Goal: Understand process/instructions: Learn how to perform a task or action

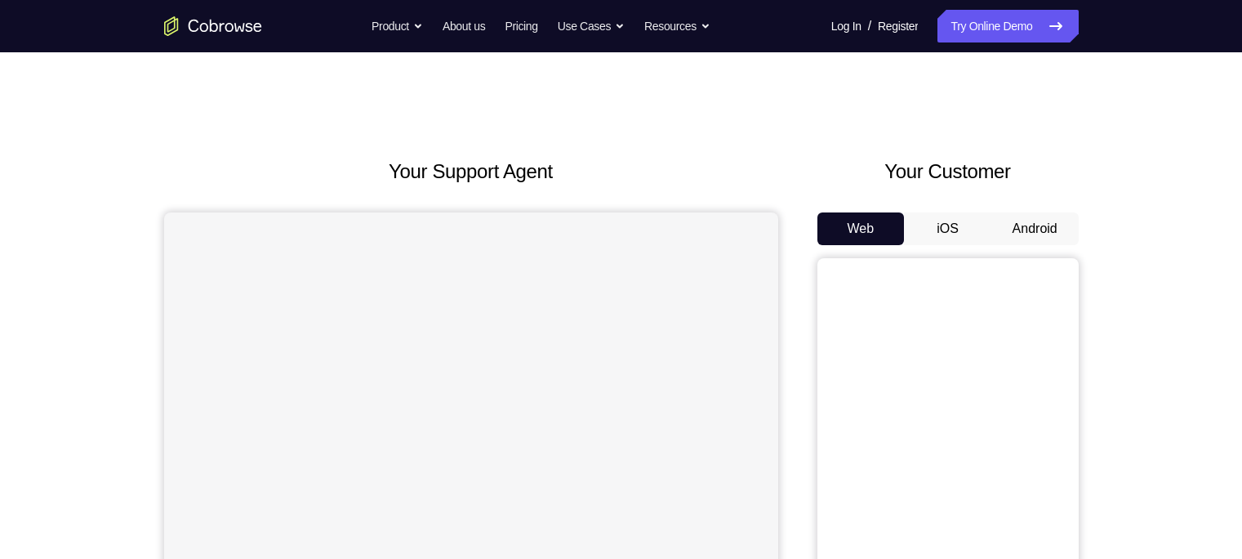
click at [1061, 238] on button "Android" at bounding box center [1034, 228] width 87 height 33
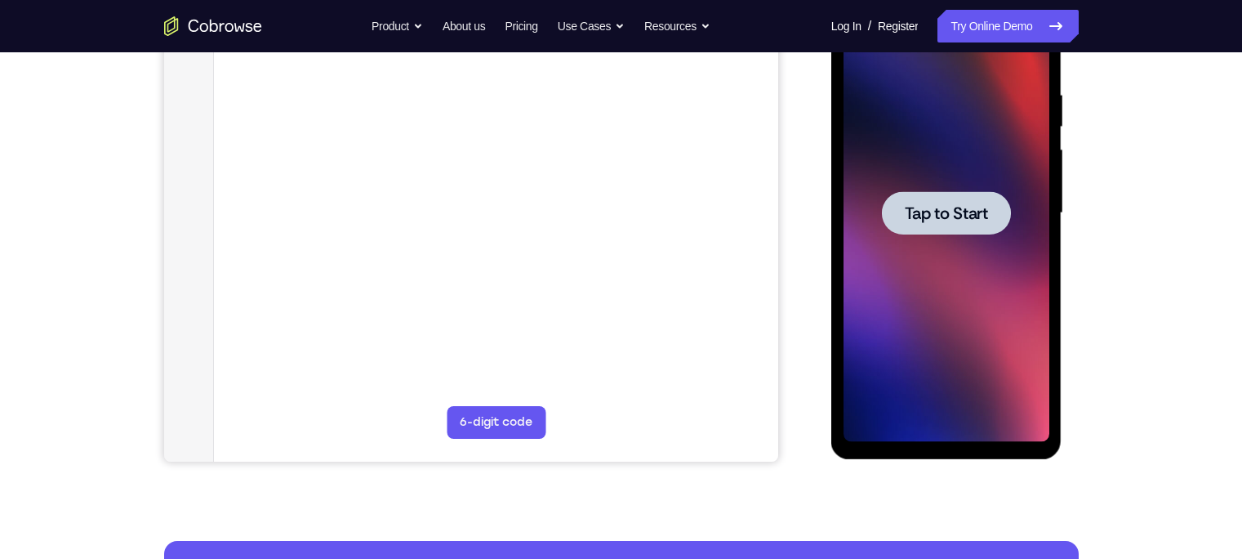
click at [973, 254] on div at bounding box center [947, 212] width 206 height 457
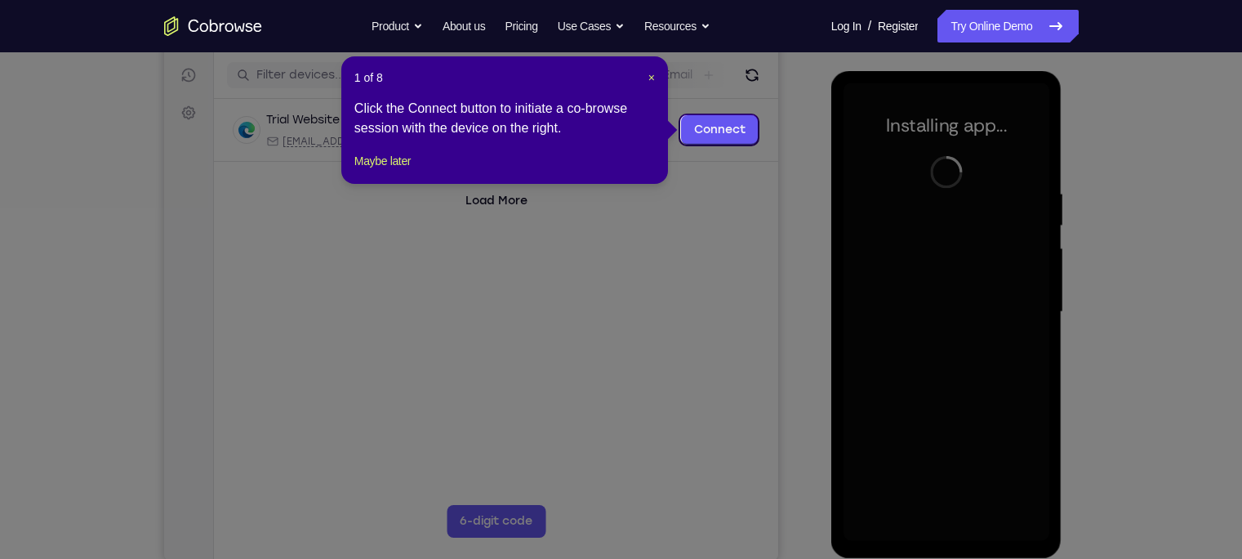
scroll to position [202, 0]
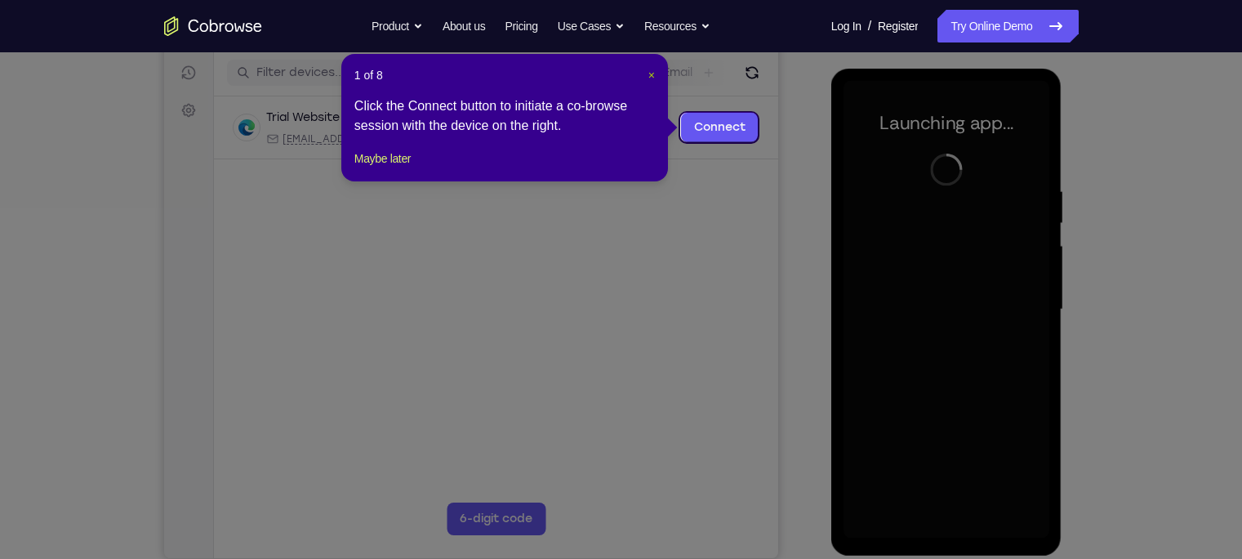
drag, startPoint x: 648, startPoint y: 84, endPoint x: 650, endPoint y: 74, distance: 10.1
click at [650, 74] on div "1 of 8 × Click the Connect button to initiate a co-browse session with the devi…" at bounding box center [504, 117] width 327 height 127
click at [650, 74] on span "×" at bounding box center [651, 75] width 7 height 13
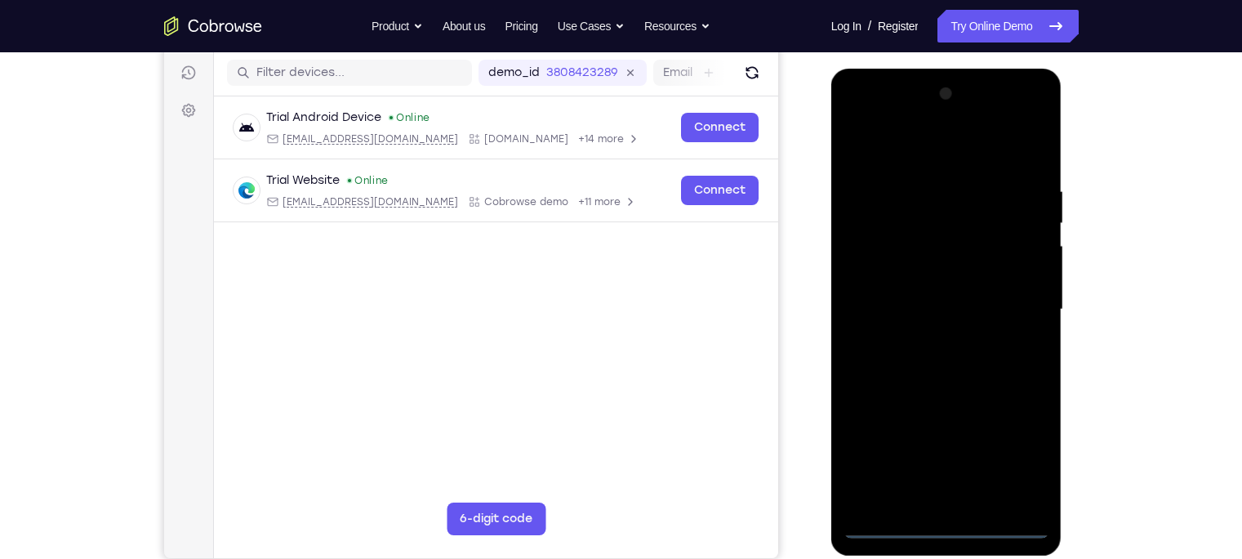
click at [939, 528] on div at bounding box center [947, 309] width 206 height 457
click at [1016, 470] on div at bounding box center [947, 309] width 206 height 457
click at [864, 145] on div at bounding box center [947, 309] width 206 height 457
click at [1020, 310] on div at bounding box center [947, 309] width 206 height 457
click at [927, 339] on div at bounding box center [947, 309] width 206 height 457
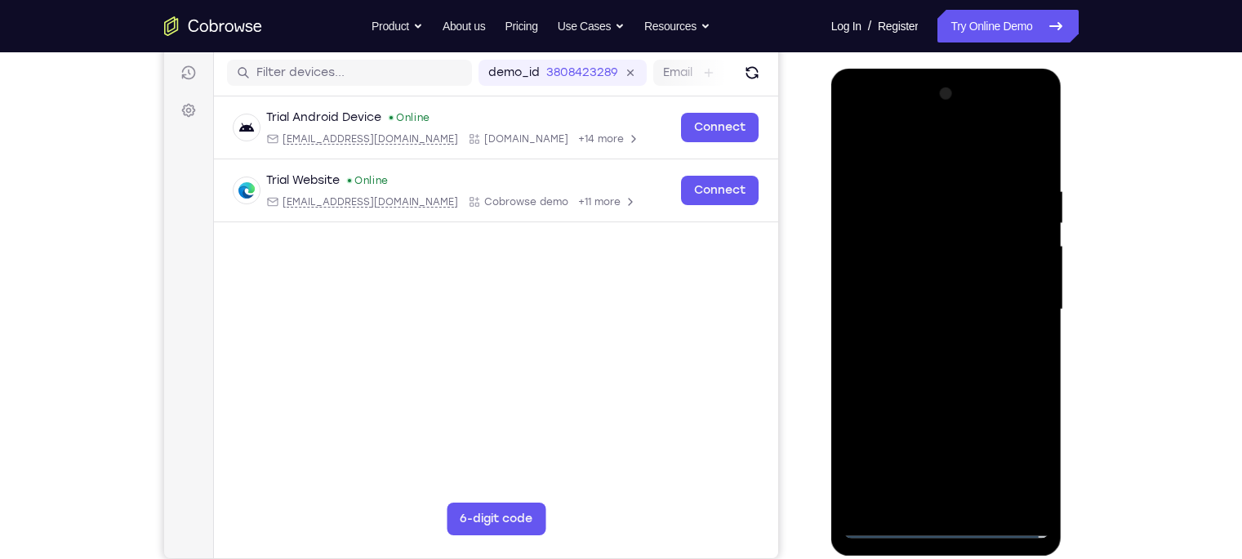
click at [906, 294] on div at bounding box center [947, 309] width 206 height 457
click at [911, 276] on div at bounding box center [947, 309] width 206 height 457
click at [906, 315] on div at bounding box center [947, 309] width 206 height 457
click at [902, 354] on div at bounding box center [947, 309] width 206 height 457
click at [902, 369] on div at bounding box center [947, 309] width 206 height 457
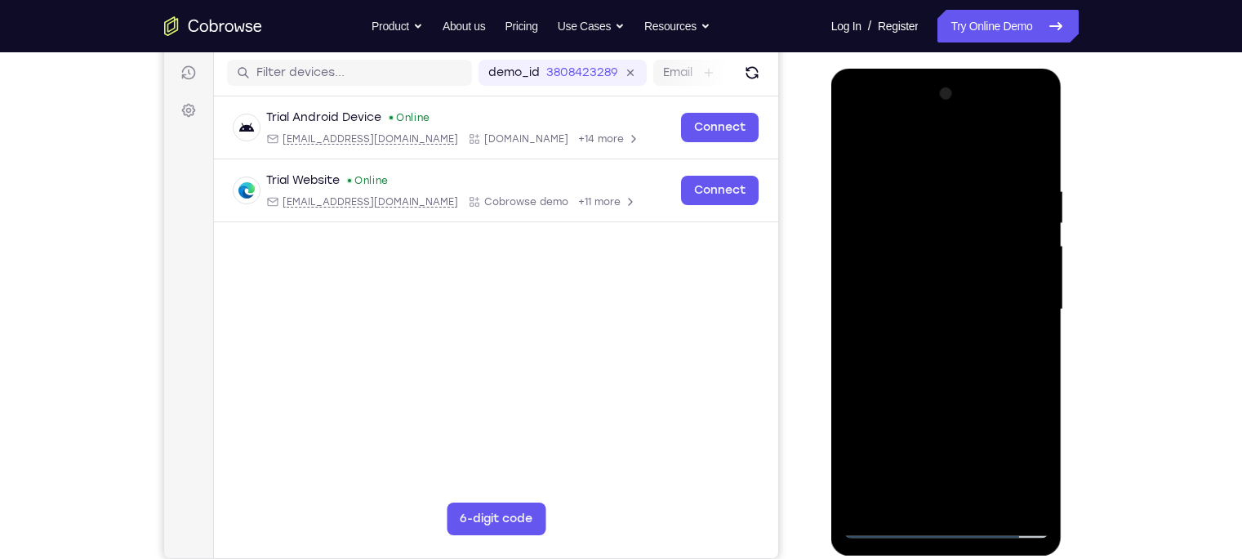
click at [946, 375] on div at bounding box center [947, 309] width 206 height 457
click at [908, 500] on div at bounding box center [947, 309] width 206 height 457
click at [882, 141] on div at bounding box center [947, 309] width 206 height 457
click at [927, 175] on div at bounding box center [947, 309] width 206 height 457
drag, startPoint x: 982, startPoint y: 340, endPoint x: 991, endPoint y: 212, distance: 127.7
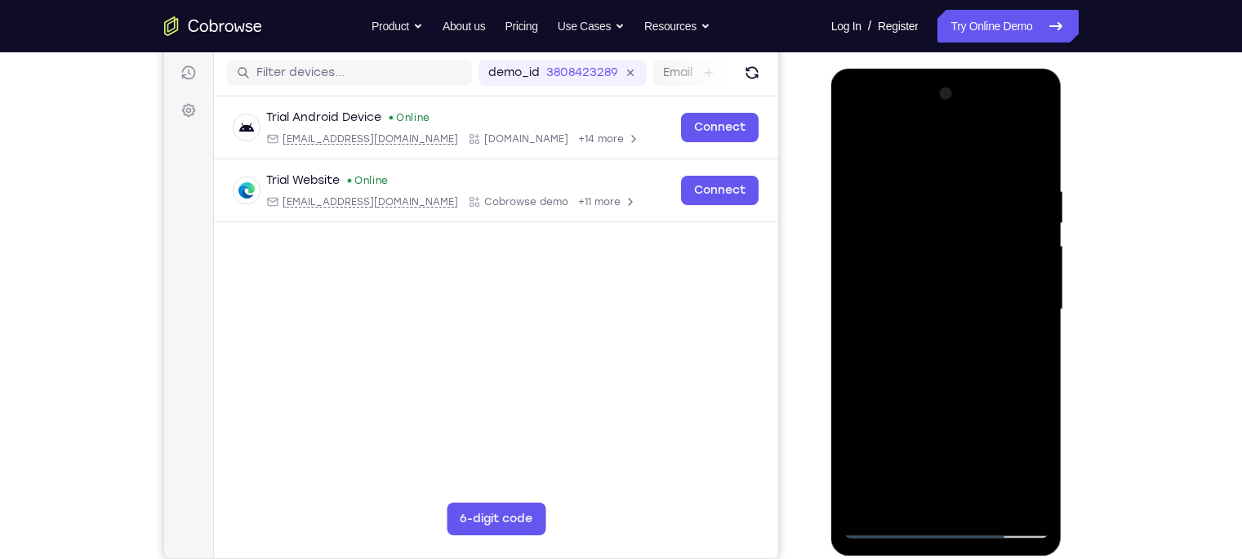
click at [991, 212] on div at bounding box center [947, 309] width 206 height 457
drag, startPoint x: 947, startPoint y: 370, endPoint x: 982, endPoint y: 200, distance: 173.6
click at [982, 200] on div at bounding box center [947, 309] width 206 height 457
click at [875, 349] on div at bounding box center [947, 309] width 206 height 457
drag, startPoint x: 969, startPoint y: 216, endPoint x: 957, endPoint y: 334, distance: 119.0
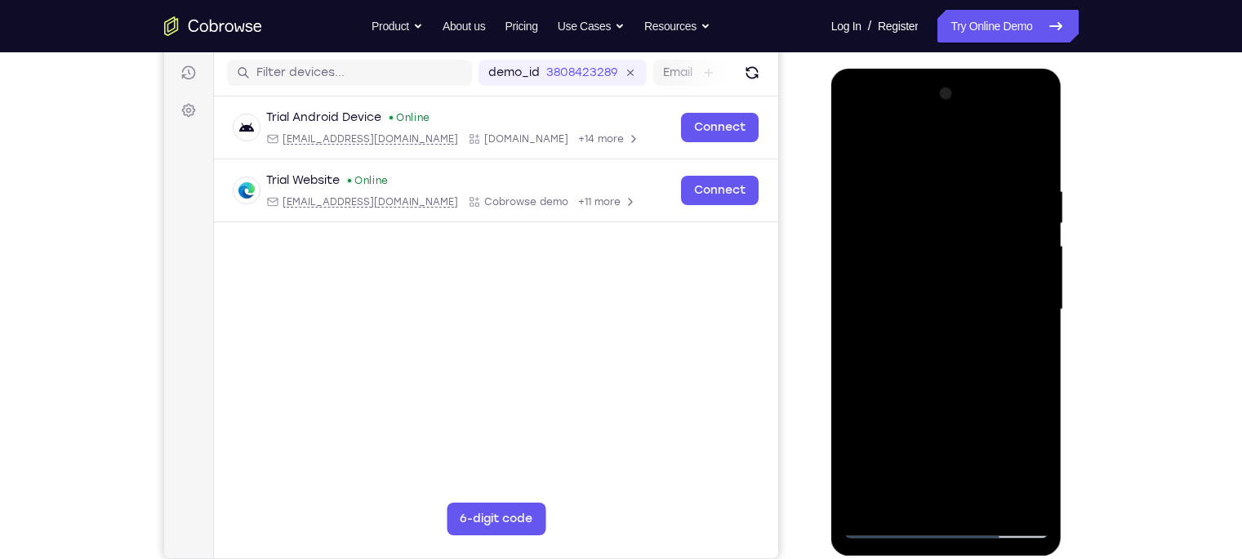
click at [957, 334] on div at bounding box center [947, 309] width 206 height 457
click at [1039, 261] on div at bounding box center [947, 309] width 206 height 457
click at [853, 263] on div at bounding box center [947, 309] width 206 height 457
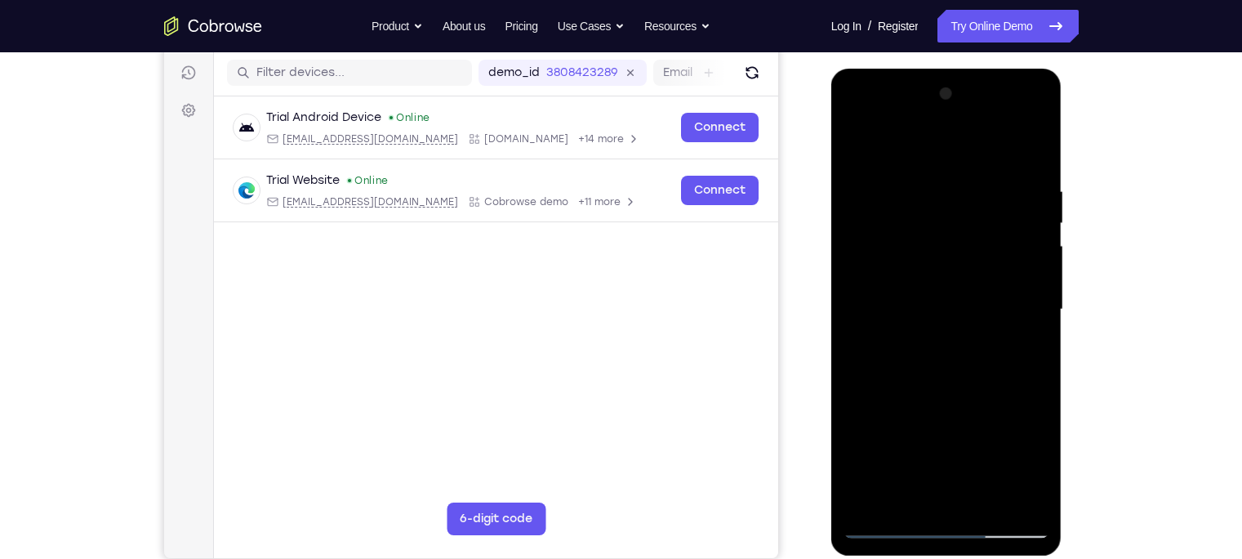
click at [857, 145] on div at bounding box center [947, 309] width 206 height 457
drag, startPoint x: 955, startPoint y: 342, endPoint x: 996, endPoint y: 145, distance: 200.8
click at [996, 145] on div at bounding box center [947, 309] width 206 height 457
drag, startPoint x: 952, startPoint y: 382, endPoint x: 978, endPoint y: 271, distance: 114.1
click at [978, 271] on div at bounding box center [947, 309] width 206 height 457
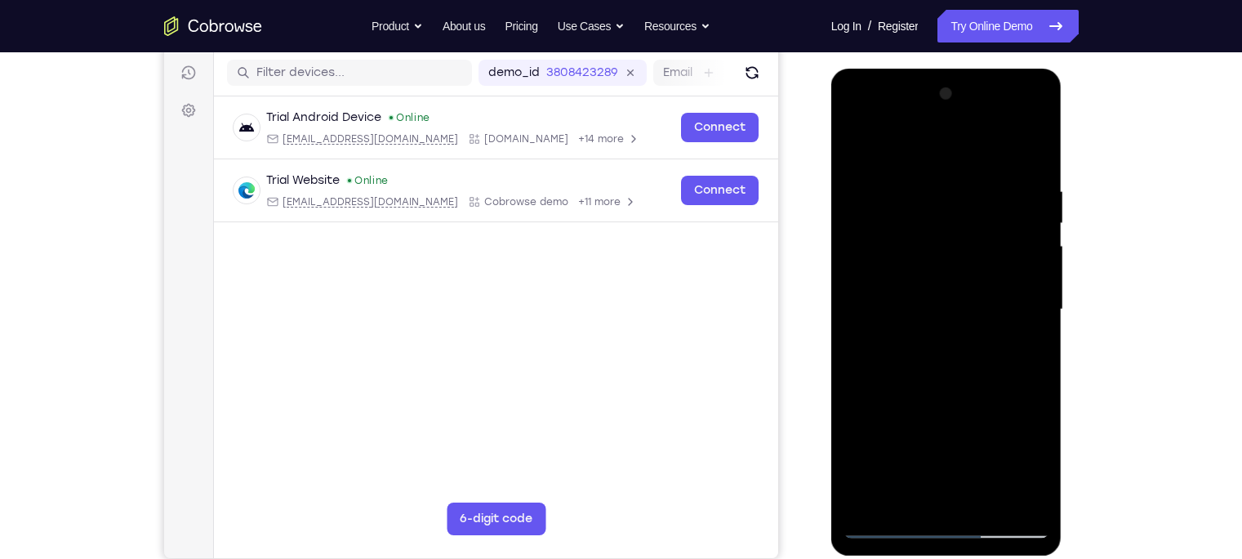
click at [1023, 336] on div at bounding box center [947, 309] width 206 height 457
click at [1036, 228] on div at bounding box center [947, 309] width 206 height 457
drag, startPoint x: 955, startPoint y: 244, endPoint x: 948, endPoint y: 279, distance: 35.9
click at [948, 279] on div at bounding box center [947, 309] width 206 height 457
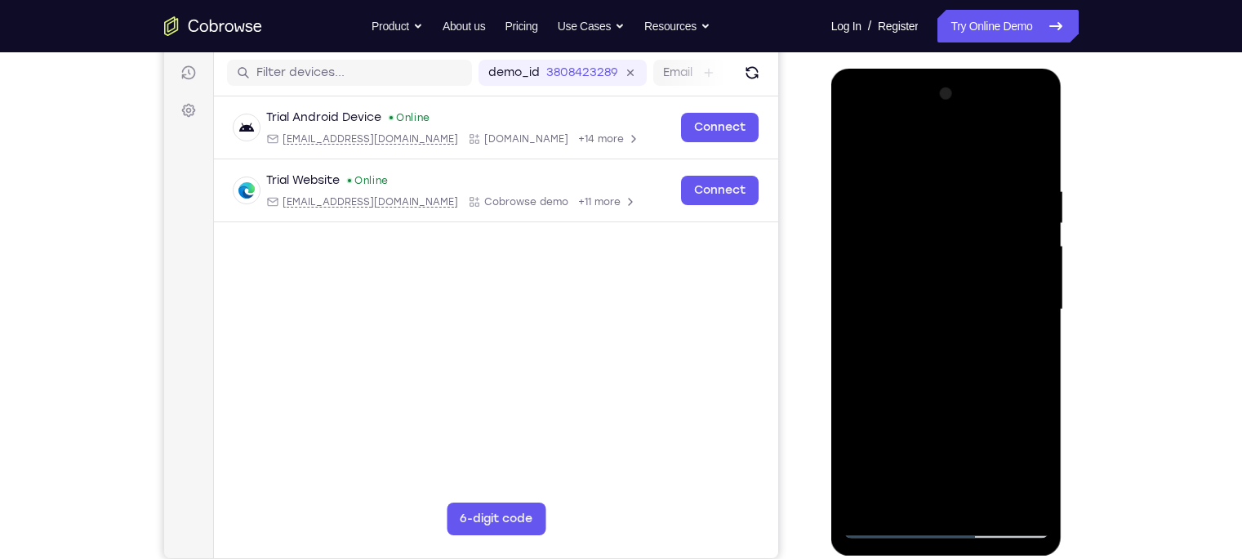
click at [1036, 265] on div at bounding box center [947, 309] width 206 height 457
click at [1036, 257] on div at bounding box center [947, 309] width 206 height 457
click at [859, 143] on div at bounding box center [947, 309] width 206 height 457
click at [971, 315] on div at bounding box center [947, 309] width 206 height 457
drag, startPoint x: 971, startPoint y: 315, endPoint x: 991, endPoint y: 92, distance: 223.9
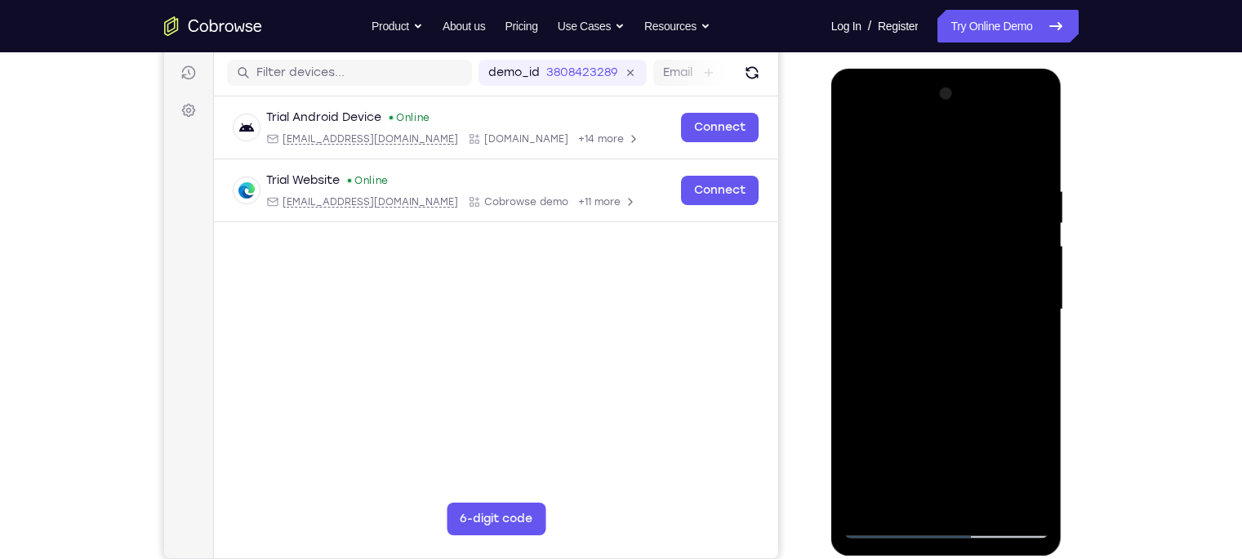
click at [991, 92] on div at bounding box center [947, 309] width 206 height 457
drag, startPoint x: 960, startPoint y: 318, endPoint x: 974, endPoint y: 269, distance: 50.1
click at [974, 269] on div at bounding box center [947, 309] width 206 height 457
click at [1010, 271] on div at bounding box center [947, 309] width 206 height 457
drag, startPoint x: 967, startPoint y: 278, endPoint x: 957, endPoint y: 328, distance: 51.6
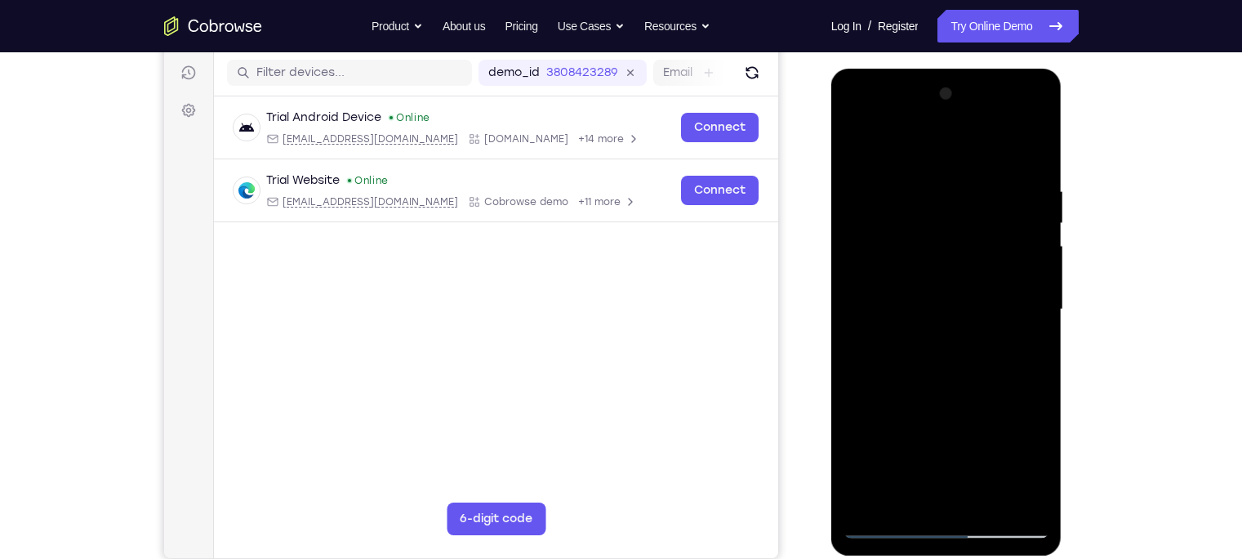
click at [957, 328] on div at bounding box center [947, 309] width 206 height 457
click at [860, 143] on div at bounding box center [947, 309] width 206 height 457
drag, startPoint x: 956, startPoint y: 384, endPoint x: 1008, endPoint y: 191, distance: 199.5
click at [1008, 191] on div at bounding box center [947, 309] width 206 height 457
drag, startPoint x: 959, startPoint y: 331, endPoint x: 968, endPoint y: 312, distance: 20.8
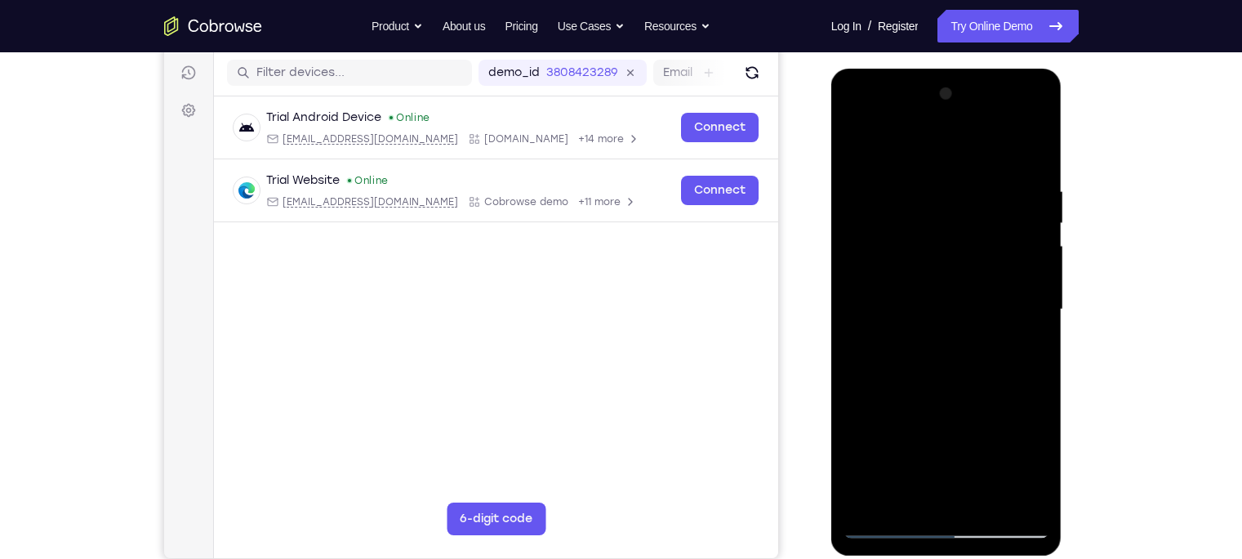
click at [968, 312] on div at bounding box center [947, 309] width 206 height 457
click at [948, 283] on div at bounding box center [947, 309] width 206 height 457
drag, startPoint x: 948, startPoint y: 283, endPoint x: 944, endPoint y: 321, distance: 38.6
click at [944, 321] on div at bounding box center [947, 309] width 206 height 457
click at [859, 144] on div at bounding box center [947, 309] width 206 height 457
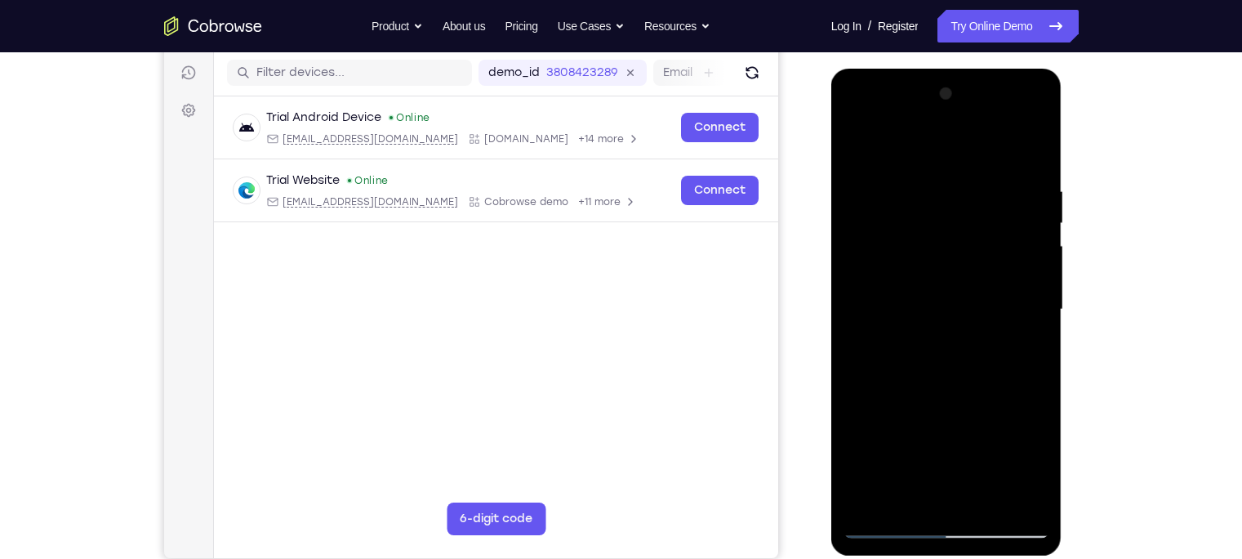
drag, startPoint x: 977, startPoint y: 363, endPoint x: 1012, endPoint y: 181, distance: 185.5
click at [1012, 181] on div at bounding box center [947, 309] width 206 height 457
drag, startPoint x: 982, startPoint y: 298, endPoint x: 1012, endPoint y: 203, distance: 100.2
click at [1012, 203] on div at bounding box center [947, 309] width 206 height 457
drag, startPoint x: 967, startPoint y: 378, endPoint x: 987, endPoint y: 306, distance: 74.5
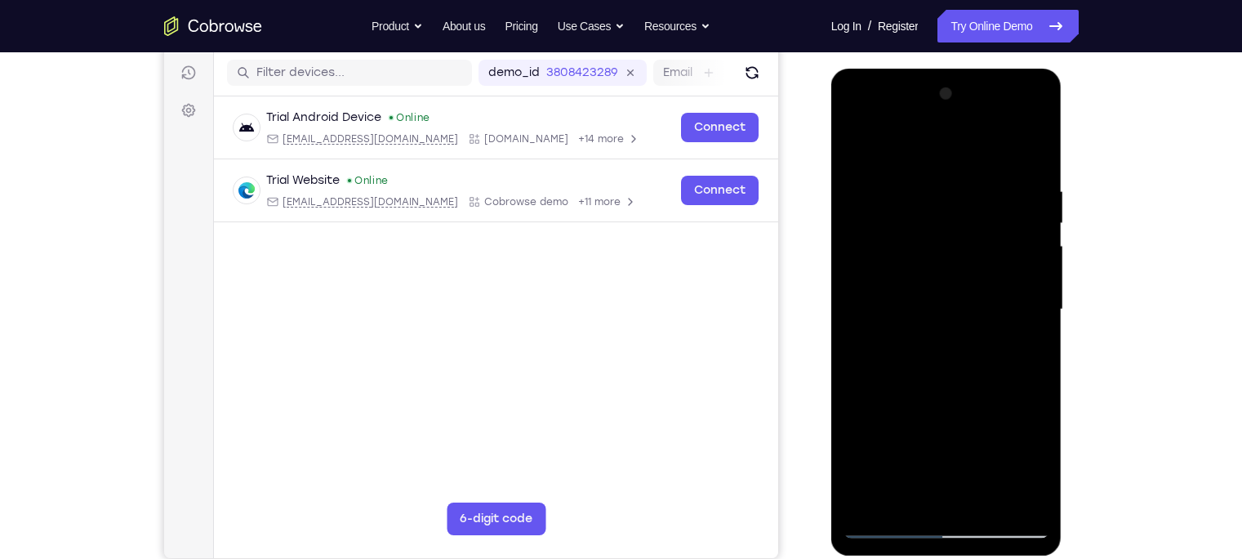
click at [987, 306] on div at bounding box center [947, 309] width 206 height 457
drag, startPoint x: 929, startPoint y: 293, endPoint x: 944, endPoint y: 155, distance: 138.9
click at [944, 158] on div at bounding box center [947, 309] width 206 height 457
click at [952, 349] on div at bounding box center [947, 309] width 206 height 457
drag, startPoint x: 956, startPoint y: 278, endPoint x: 964, endPoint y: 344, distance: 66.6
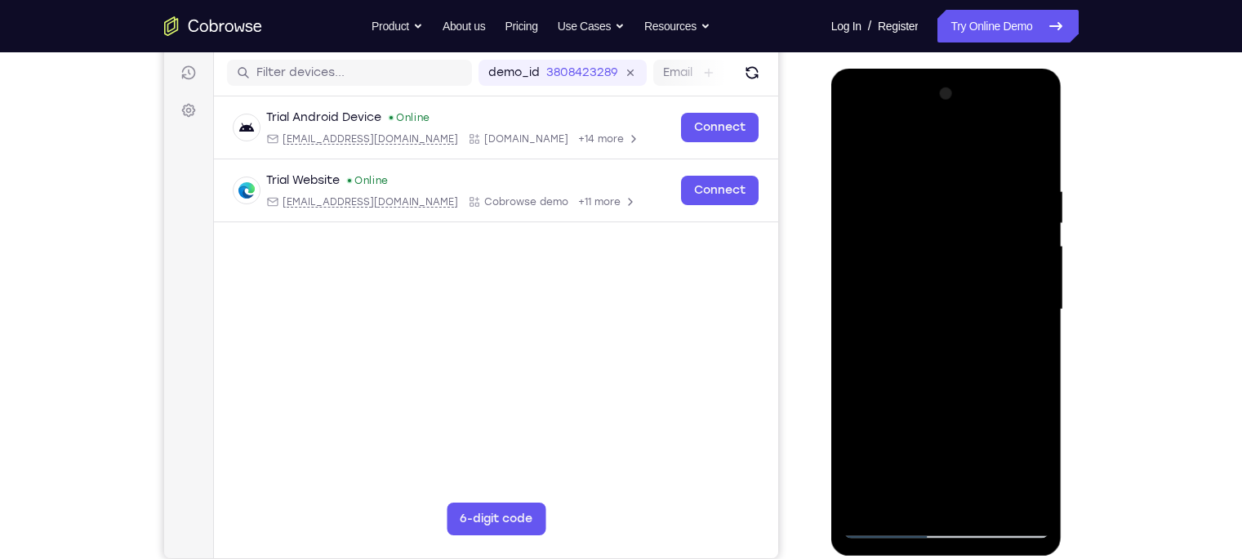
click at [964, 344] on div at bounding box center [947, 309] width 206 height 457
click at [854, 143] on div at bounding box center [947, 309] width 206 height 457
drag, startPoint x: 931, startPoint y: 377, endPoint x: 1019, endPoint y: 208, distance: 190.7
click at [1019, 208] on div at bounding box center [947, 309] width 206 height 457
drag, startPoint x: 938, startPoint y: 340, endPoint x: 998, endPoint y: 190, distance: 160.9
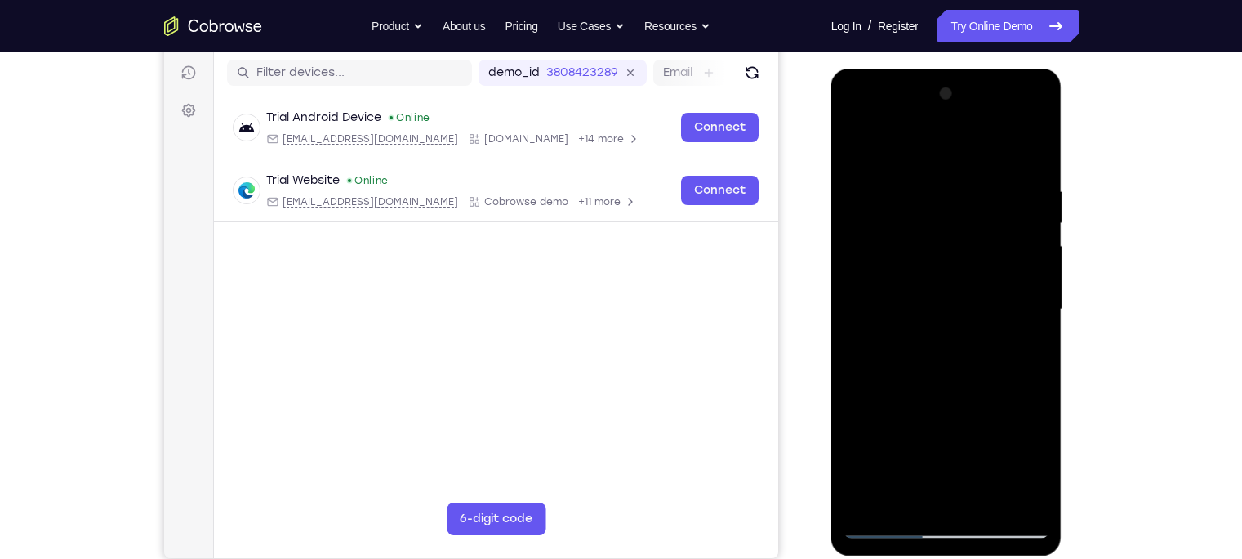
click at [998, 190] on div at bounding box center [947, 309] width 206 height 457
drag, startPoint x: 954, startPoint y: 350, endPoint x: 1000, endPoint y: 136, distance: 218.8
click at [1000, 136] on div at bounding box center [947, 309] width 206 height 457
drag, startPoint x: 946, startPoint y: 394, endPoint x: 970, endPoint y: 148, distance: 247.8
click at [970, 148] on div at bounding box center [947, 309] width 206 height 457
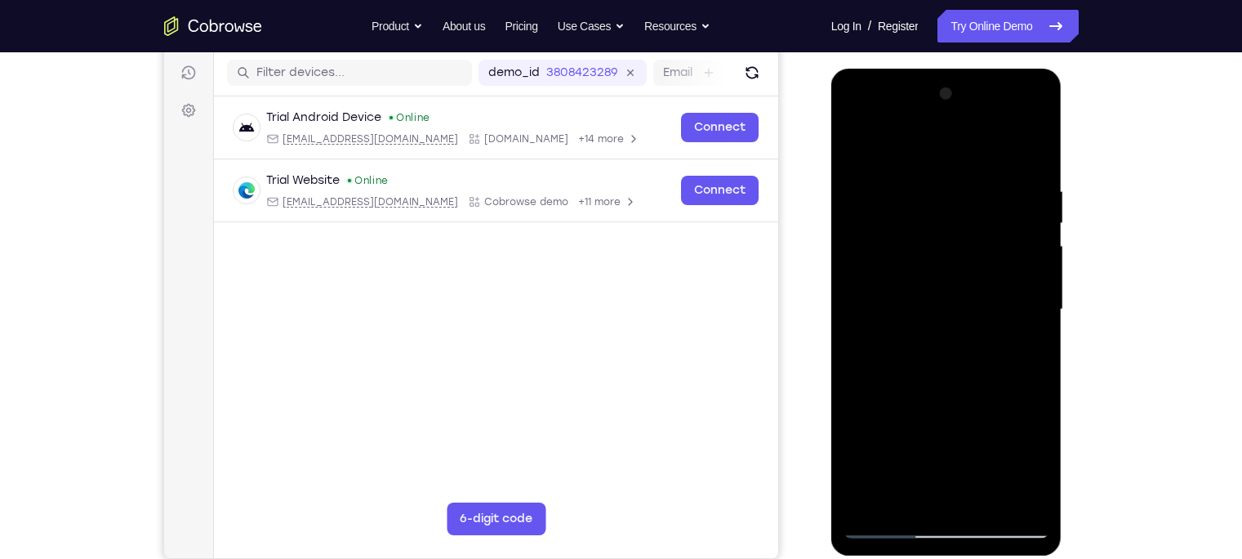
drag, startPoint x: 944, startPoint y: 401, endPoint x: 987, endPoint y: 272, distance: 135.8
click at [987, 272] on div at bounding box center [947, 309] width 206 height 457
click at [894, 356] on div at bounding box center [947, 309] width 206 height 457
drag, startPoint x: 916, startPoint y: 263, endPoint x: 899, endPoint y: 358, distance: 96.3
click at [899, 358] on div at bounding box center [947, 309] width 206 height 457
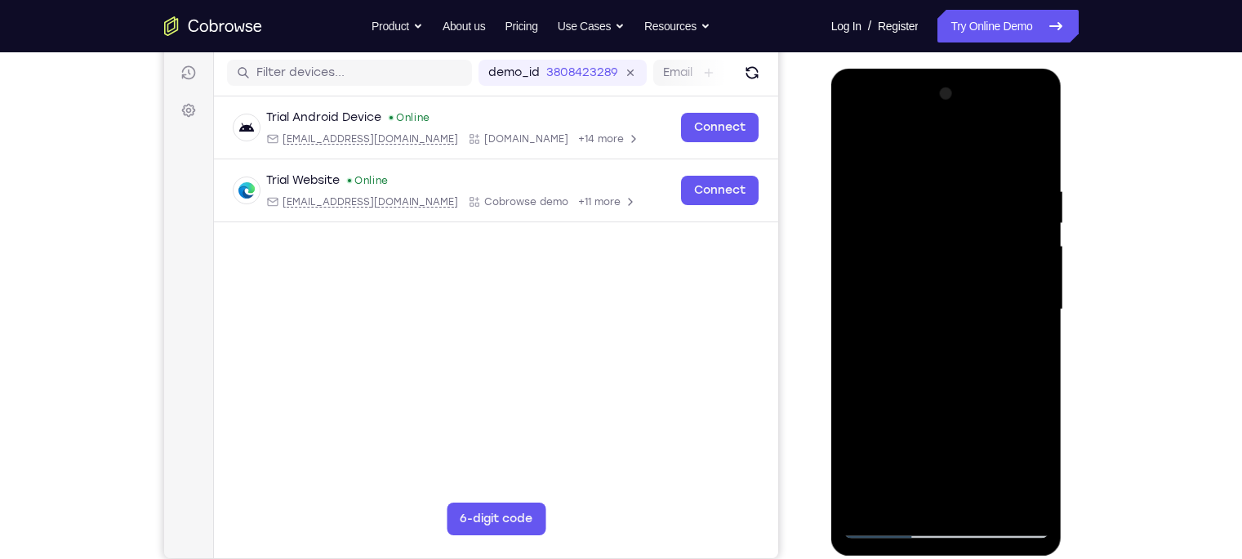
click at [1036, 305] on div at bounding box center [947, 309] width 206 height 457
click at [857, 142] on div at bounding box center [947, 309] width 206 height 457
drag, startPoint x: 979, startPoint y: 384, endPoint x: 1032, endPoint y: 131, distance: 258.7
click at [1032, 131] on div at bounding box center [947, 309] width 206 height 457
drag, startPoint x: 983, startPoint y: 285, endPoint x: 1029, endPoint y: 109, distance: 181.4
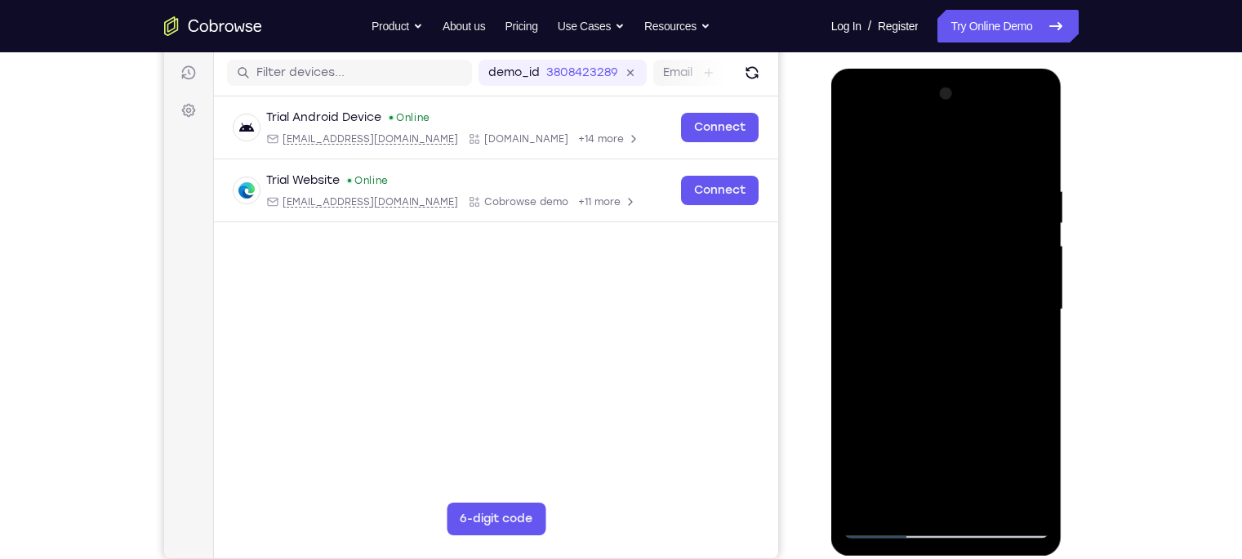
click at [1029, 109] on div at bounding box center [947, 309] width 206 height 457
drag, startPoint x: 993, startPoint y: 295, endPoint x: 1047, endPoint y: 147, distance: 157.3
click at [1047, 147] on div at bounding box center [947, 309] width 206 height 457
drag, startPoint x: 991, startPoint y: 323, endPoint x: 1034, endPoint y: 139, distance: 188.8
click at [1034, 139] on div at bounding box center [947, 309] width 206 height 457
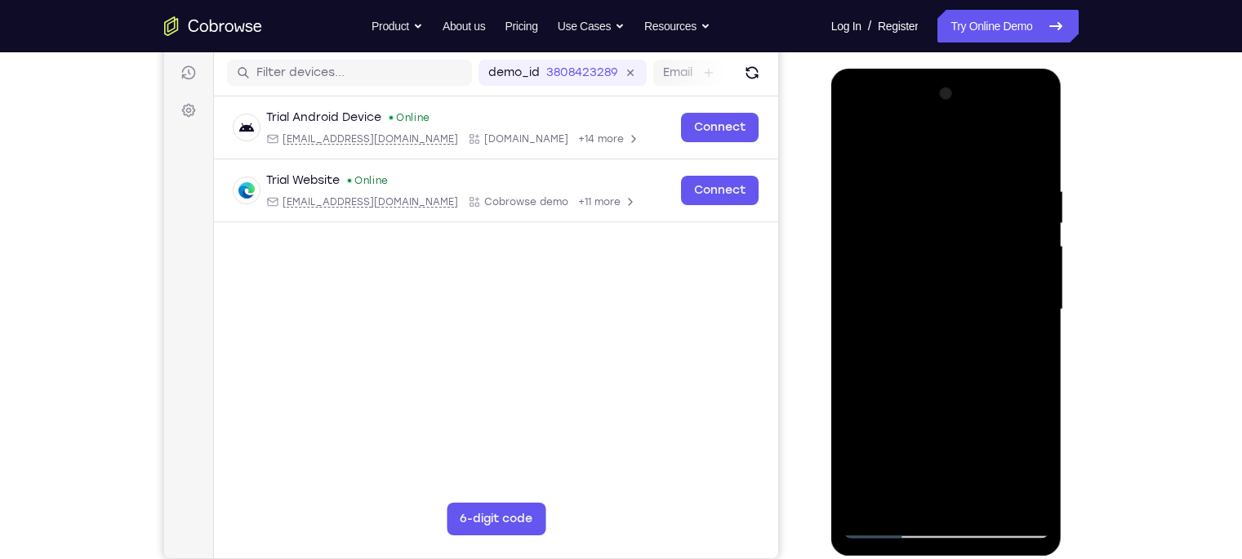
drag, startPoint x: 991, startPoint y: 365, endPoint x: 1001, endPoint y: 309, distance: 57.3
click at [1001, 309] on div at bounding box center [947, 309] width 206 height 457
drag, startPoint x: 991, startPoint y: 367, endPoint x: 1013, endPoint y: 180, distance: 187.4
click at [1013, 180] on div at bounding box center [947, 309] width 206 height 457
click at [1010, 229] on div at bounding box center [947, 309] width 206 height 457
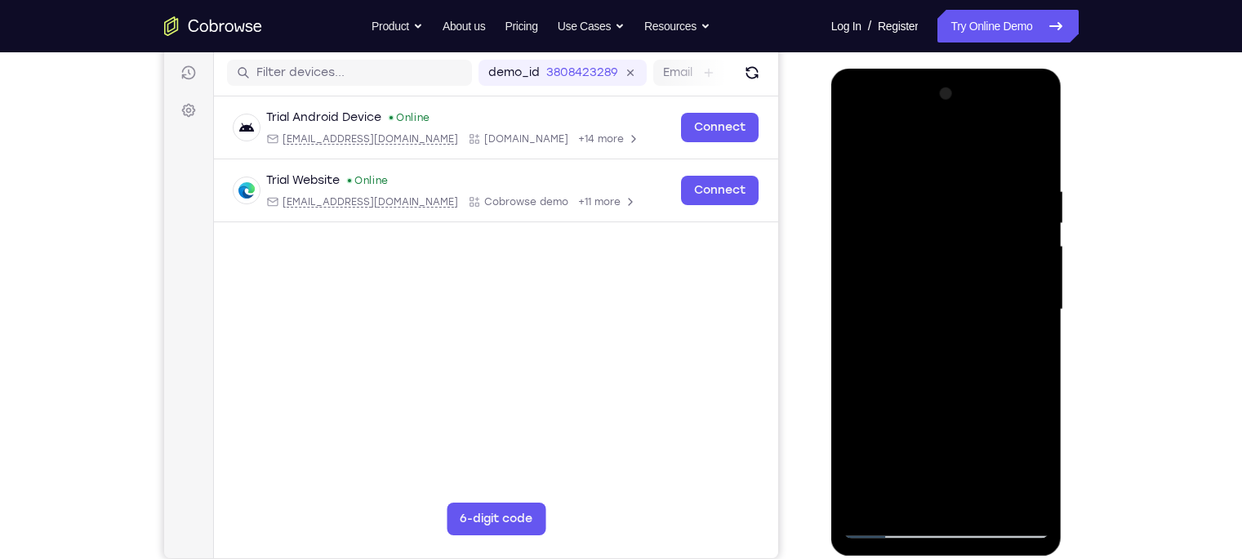
click at [1038, 220] on div at bounding box center [947, 309] width 206 height 457
drag, startPoint x: 987, startPoint y: 244, endPoint x: 964, endPoint y: 312, distance: 71.8
click at [964, 312] on div at bounding box center [947, 309] width 206 height 457
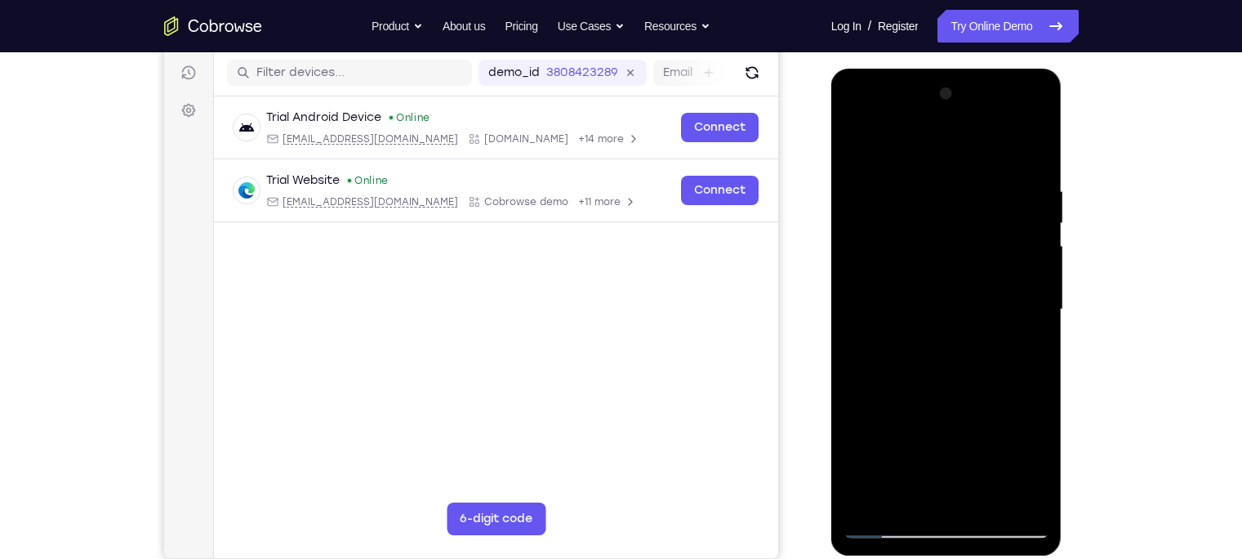
click at [855, 278] on div at bounding box center [947, 309] width 206 height 457
click at [861, 143] on div at bounding box center [947, 309] width 206 height 457
drag, startPoint x: 971, startPoint y: 359, endPoint x: 1072, endPoint y: 82, distance: 294.0
click at [1064, 82] on html "Online web based iOS Simulators and Android Emulators. Run iPhone, iPad, Mobile…" at bounding box center [947, 314] width 233 height 490
drag, startPoint x: 968, startPoint y: 349, endPoint x: 1001, endPoint y: 82, distance: 268.3
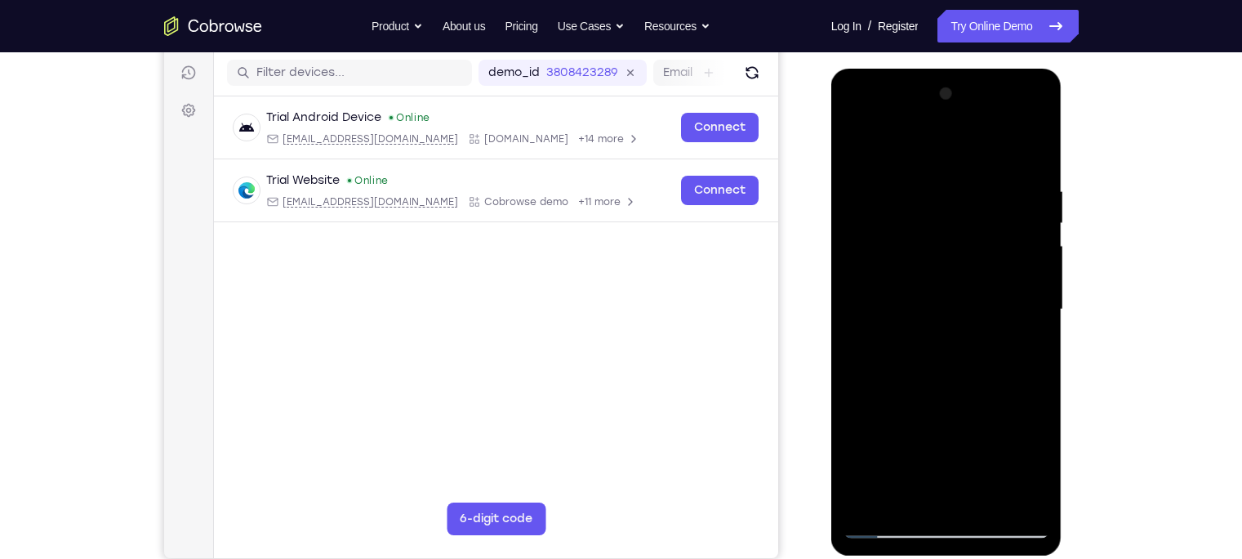
click at [1001, 82] on div at bounding box center [947, 309] width 206 height 457
drag, startPoint x: 939, startPoint y: 332, endPoint x: 978, endPoint y: 198, distance: 138.8
click at [978, 198] on div at bounding box center [947, 309] width 206 height 457
drag, startPoint x: 957, startPoint y: 348, endPoint x: 1017, endPoint y: 216, distance: 145.1
click at [1017, 216] on div at bounding box center [947, 309] width 206 height 457
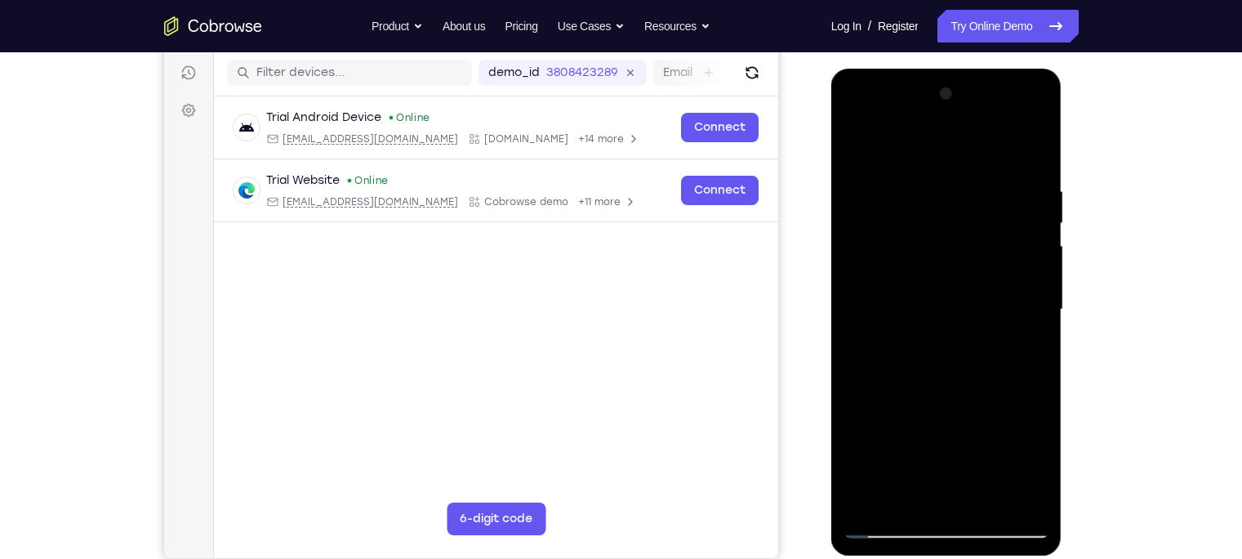
drag, startPoint x: 978, startPoint y: 377, endPoint x: 1015, endPoint y: 187, distance: 193.8
click at [1015, 187] on div at bounding box center [947, 309] width 206 height 457
drag, startPoint x: 965, startPoint y: 390, endPoint x: 995, endPoint y: 204, distance: 188.5
click at [995, 204] on div at bounding box center [947, 309] width 206 height 457
drag, startPoint x: 955, startPoint y: 397, endPoint x: 970, endPoint y: 345, distance: 54.5
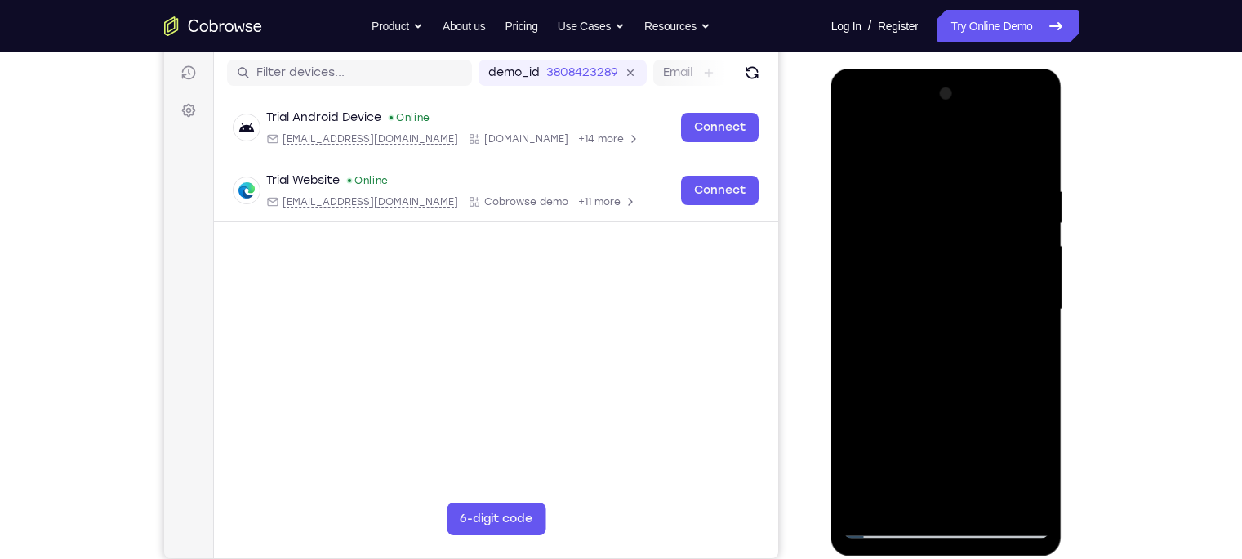
click at [970, 345] on div at bounding box center [947, 309] width 206 height 457
click at [972, 345] on div at bounding box center [947, 309] width 206 height 457
click at [862, 501] on div at bounding box center [947, 309] width 206 height 457
click at [933, 187] on div at bounding box center [947, 309] width 206 height 457
click at [1036, 158] on div at bounding box center [947, 309] width 206 height 457
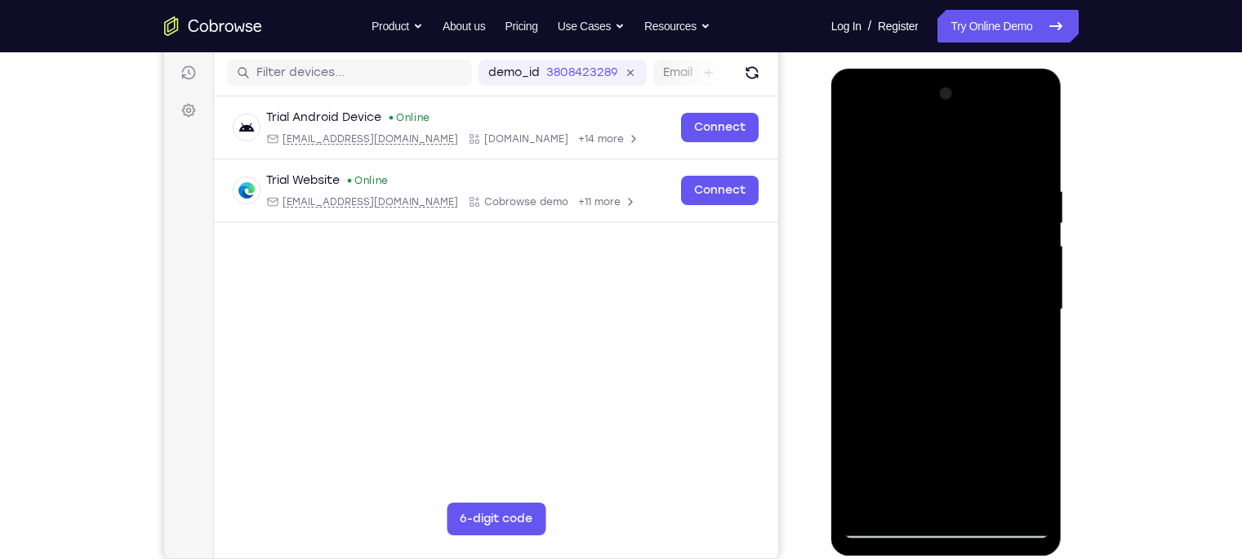
drag, startPoint x: 946, startPoint y: 206, endPoint x: 858, endPoint y: 612, distance: 415.2
click at [858, 558] on html "Online web based iOS Simulators and Android Emulators. Run iPhone, iPad, Mobile…" at bounding box center [947, 314] width 233 height 490
drag, startPoint x: 973, startPoint y: 270, endPoint x: 960, endPoint y: 456, distance: 185.8
click at [960, 319] on div at bounding box center [947, 309] width 206 height 457
drag, startPoint x: 993, startPoint y: 231, endPoint x: 915, endPoint y: 440, distance: 223.3
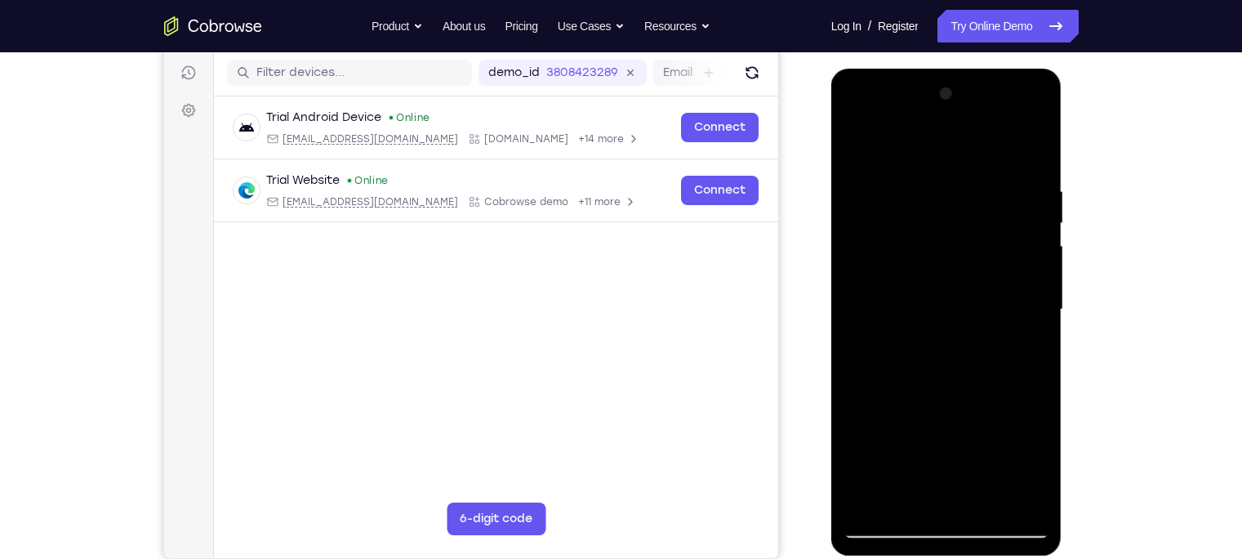
click at [915, 440] on div at bounding box center [947, 309] width 206 height 457
